Goal: Find specific page/section: Find specific page/section

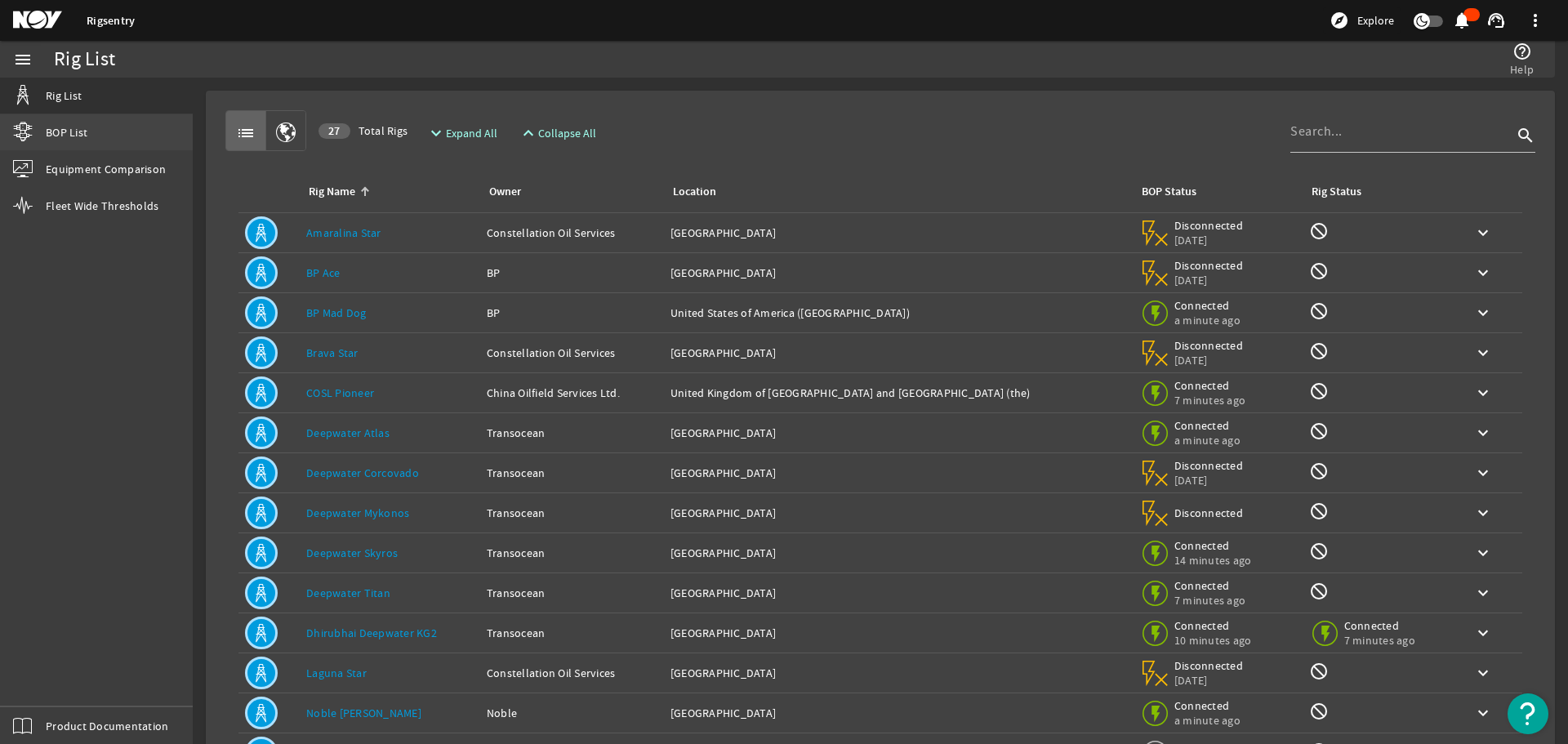
click at [75, 129] on span "BOP List" at bounding box center [67, 132] width 42 height 16
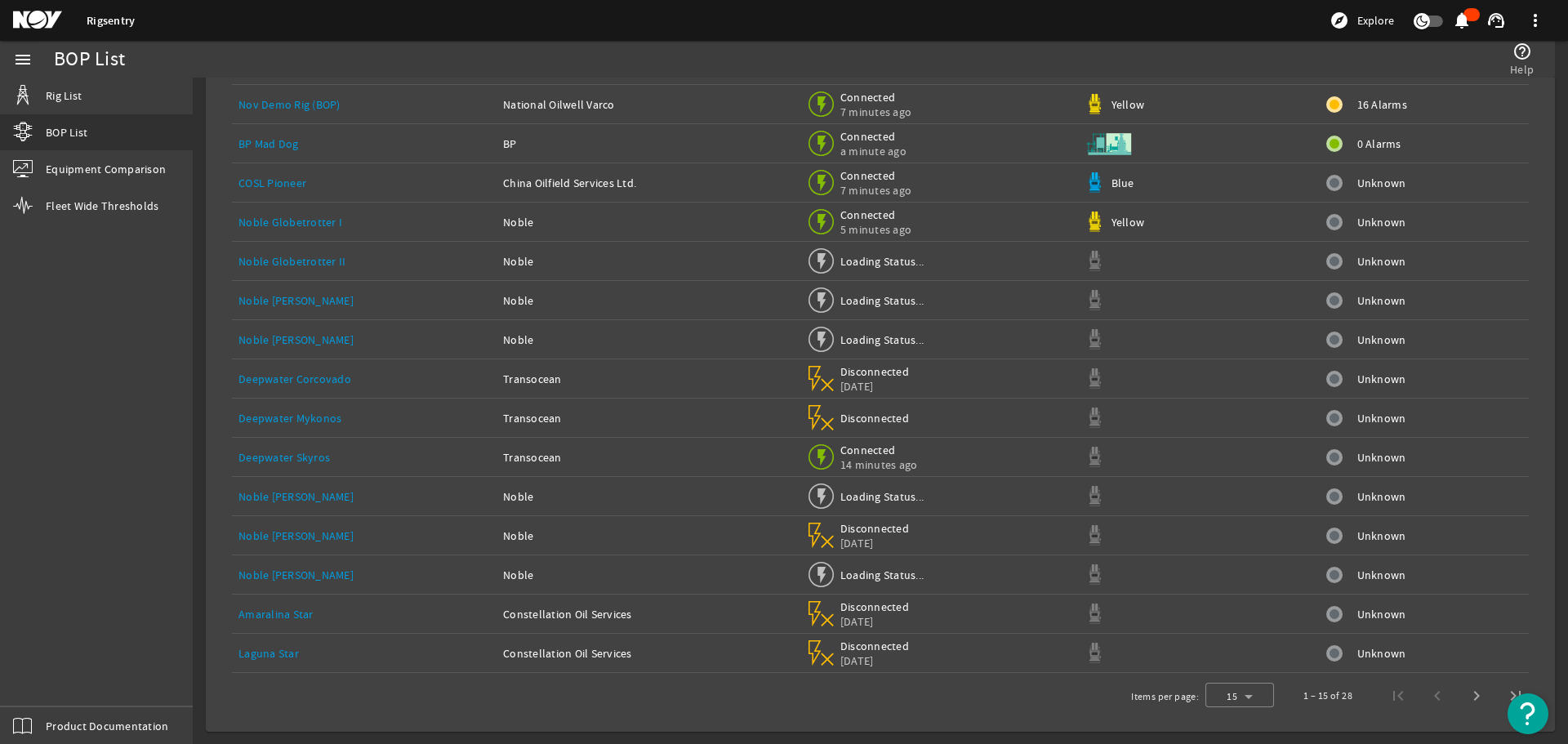
scroll to position [123, 0]
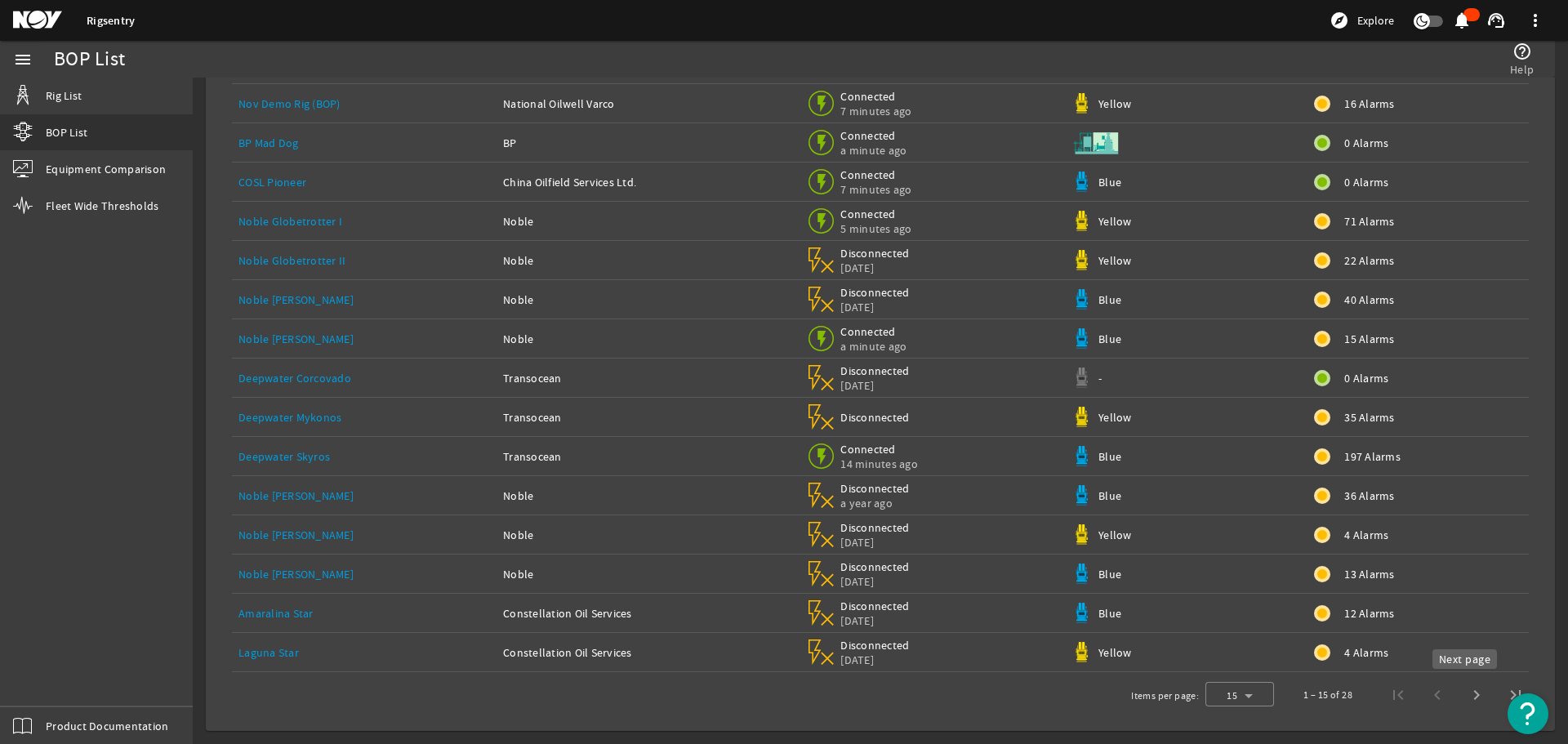
click at [1464, 698] on span "Next page" at bounding box center [1476, 695] width 39 height 39
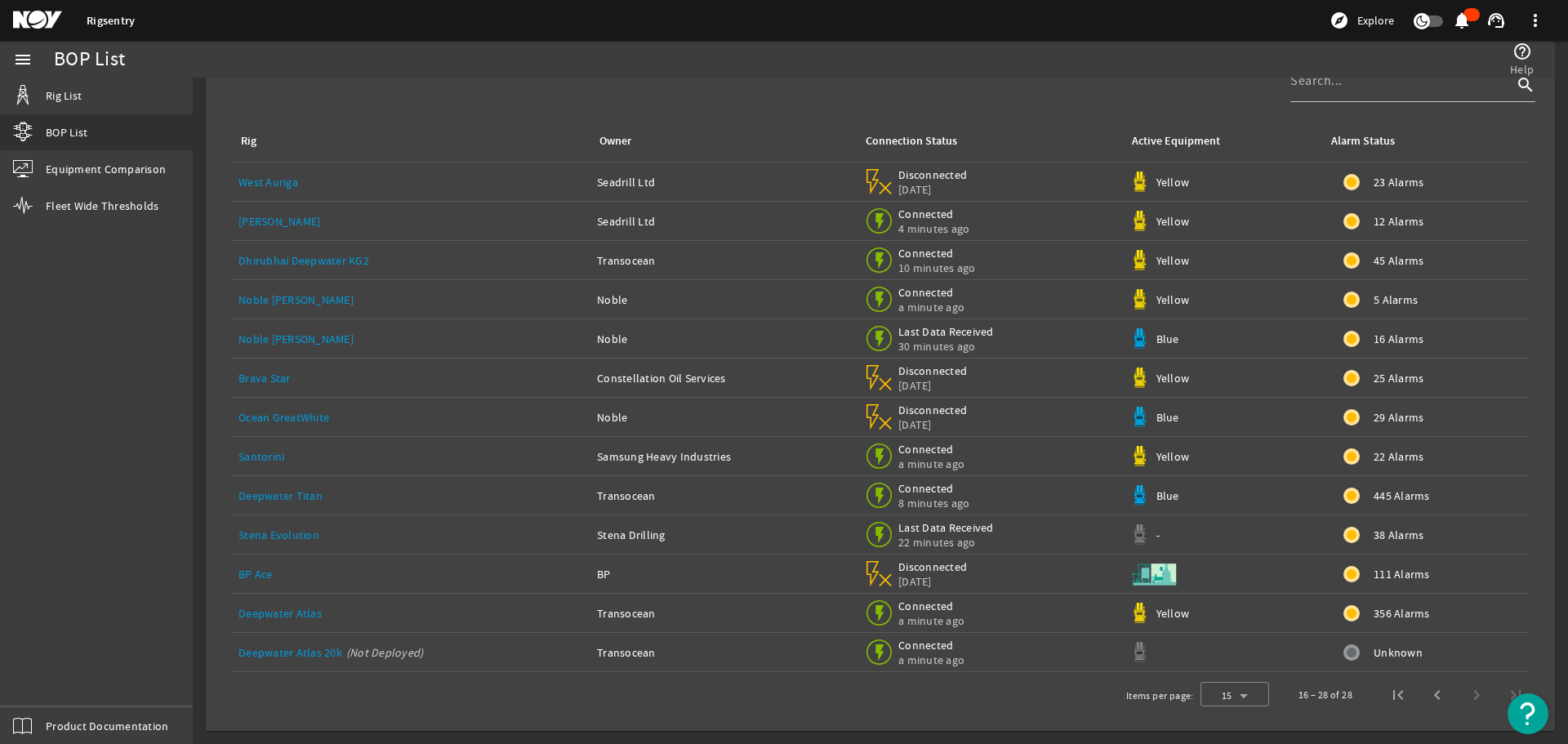
scroll to position [44, 0]
click at [284, 344] on link "Noble [PERSON_NAME]" at bounding box center [297, 339] width 115 height 15
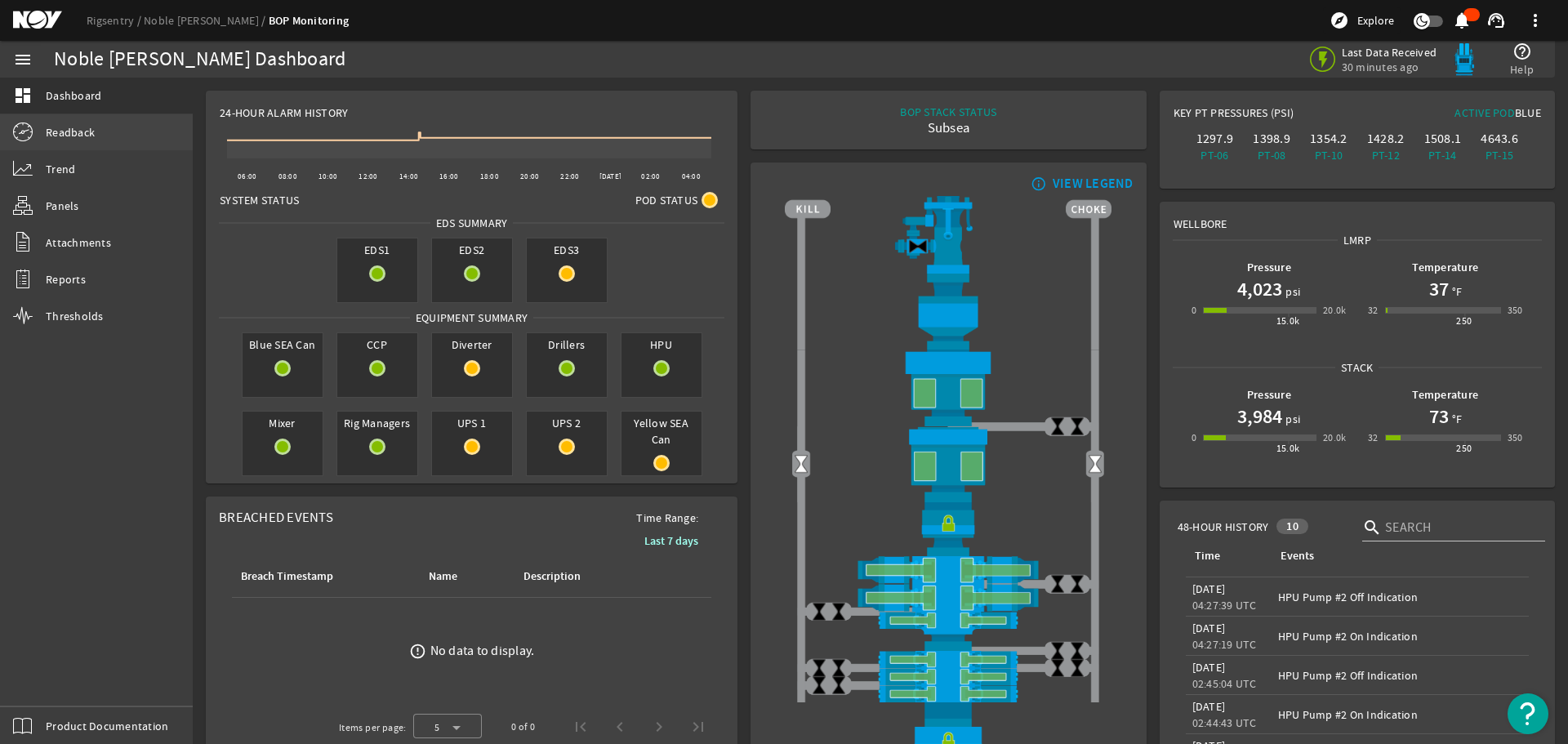
click at [90, 134] on span "Readback" at bounding box center [70, 132] width 49 height 16
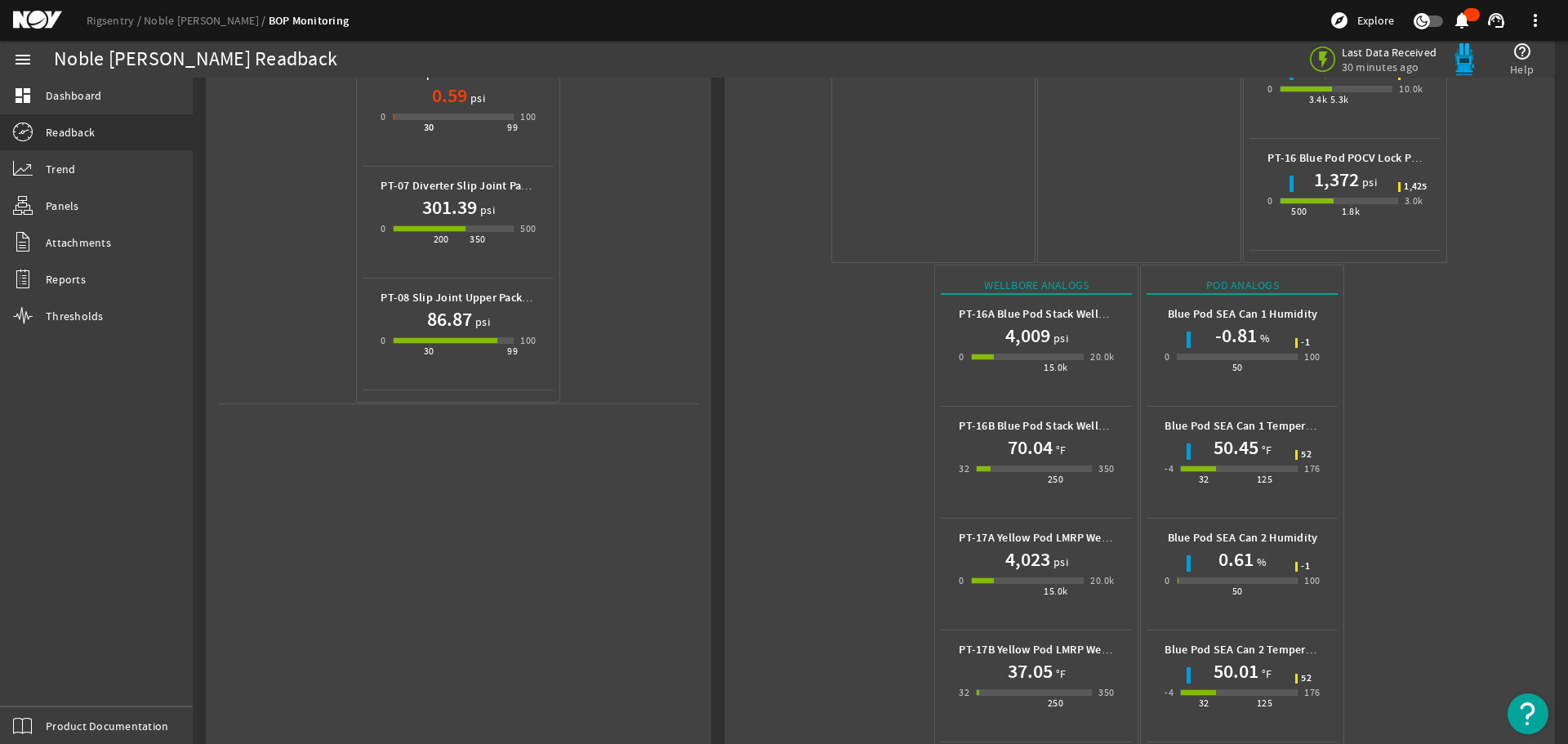
scroll to position [728, 0]
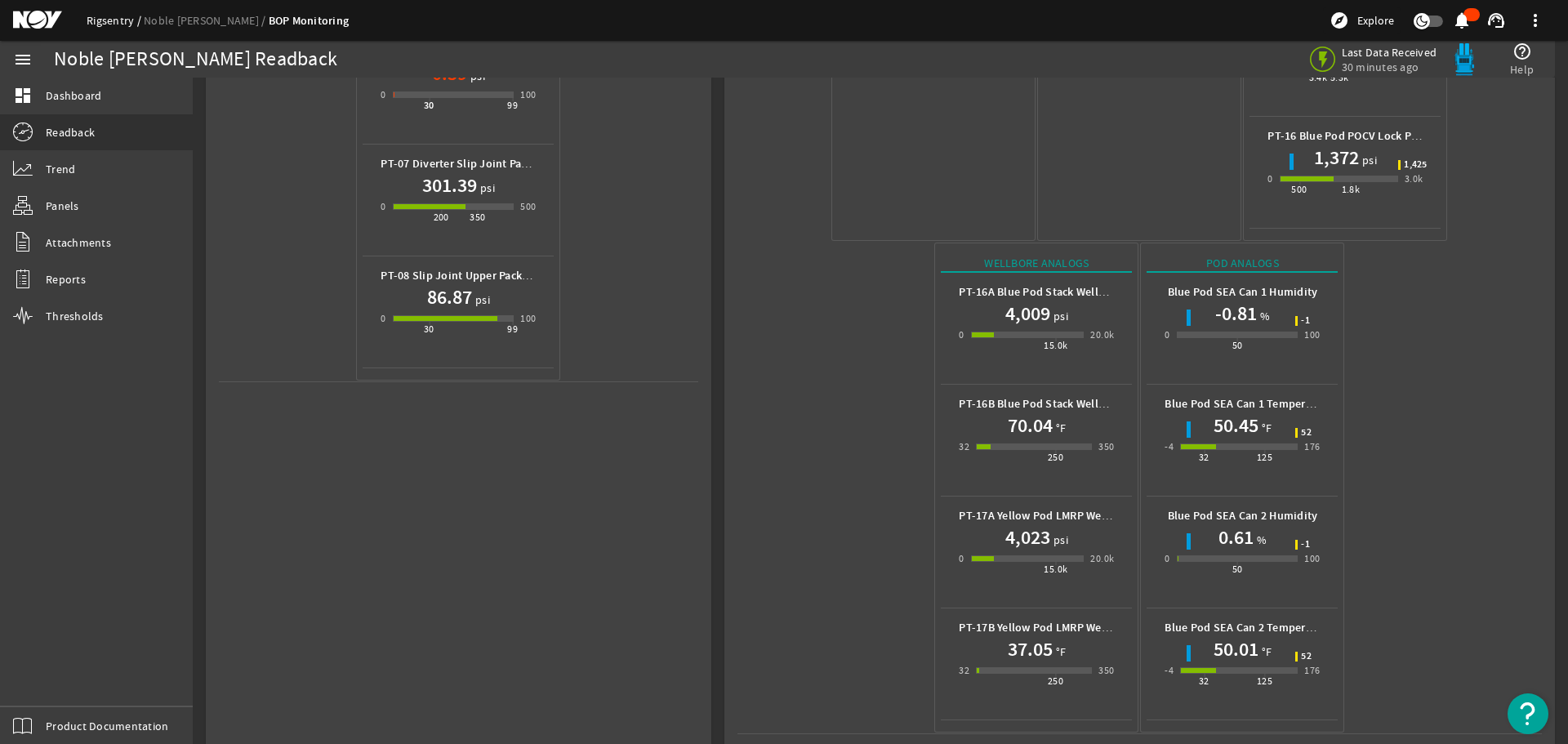
click at [92, 21] on link "Rigsentry" at bounding box center [114, 20] width 57 height 15
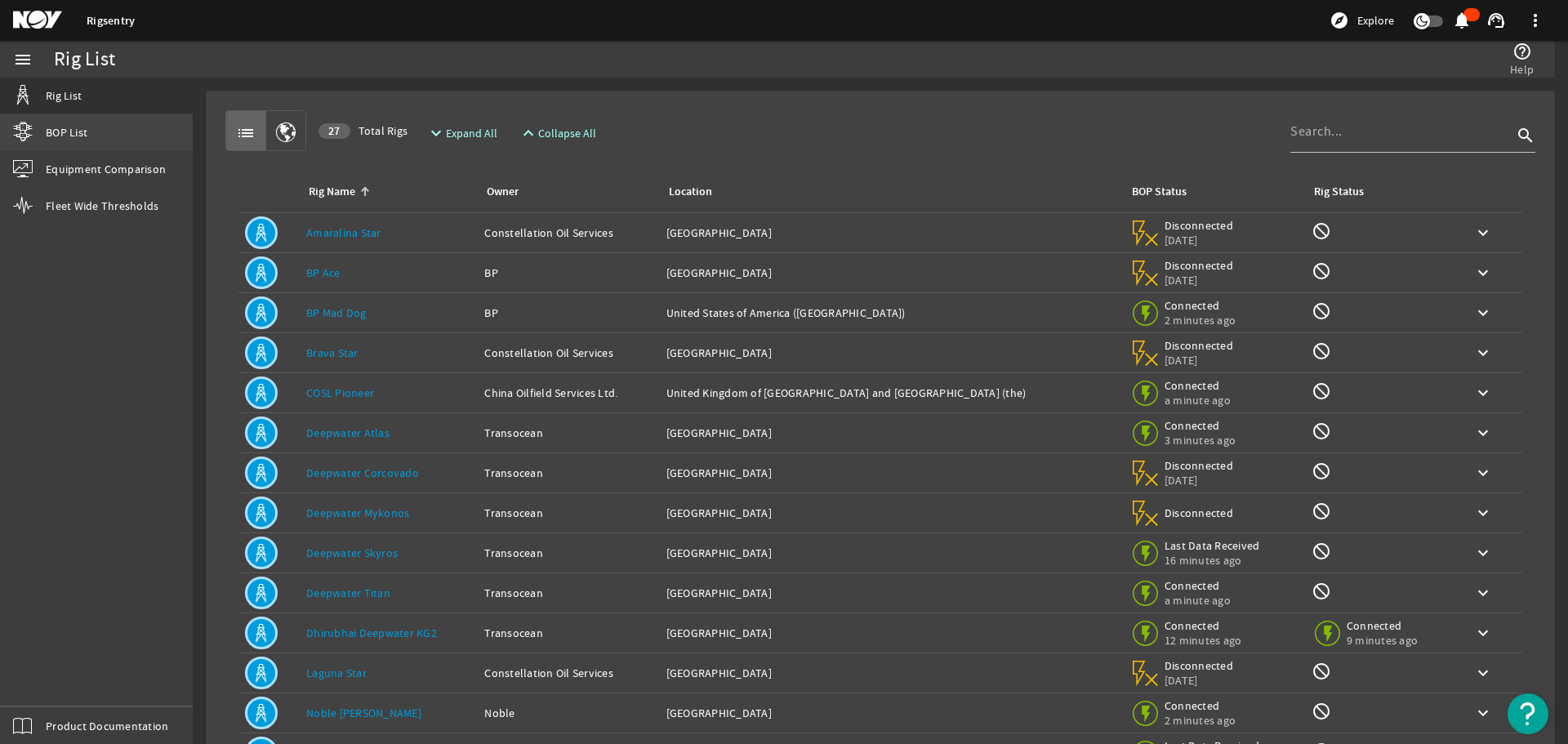
click at [94, 129] on link "BOP List" at bounding box center [97, 132] width 193 height 36
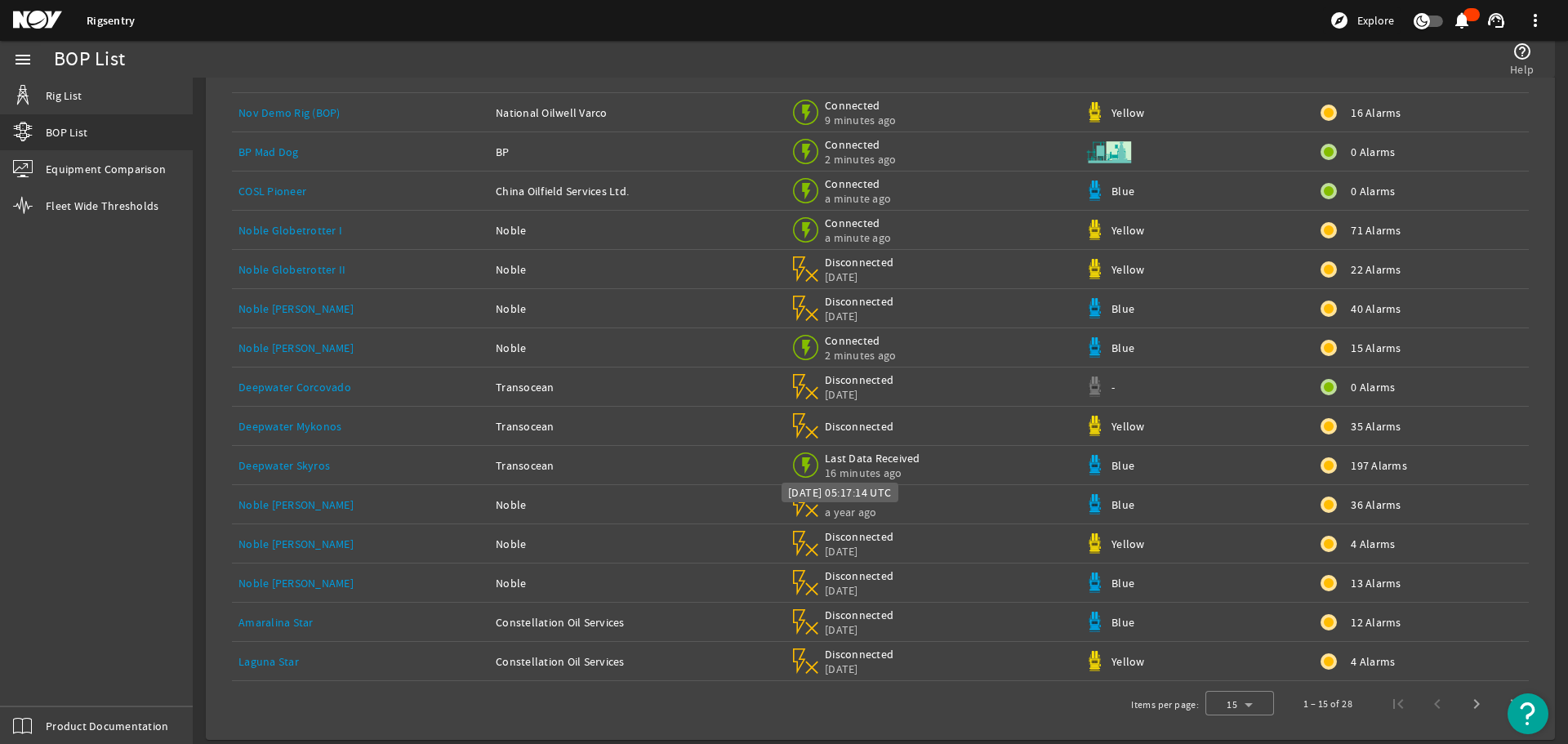
scroll to position [123, 0]
